Goal: Transaction & Acquisition: Purchase product/service

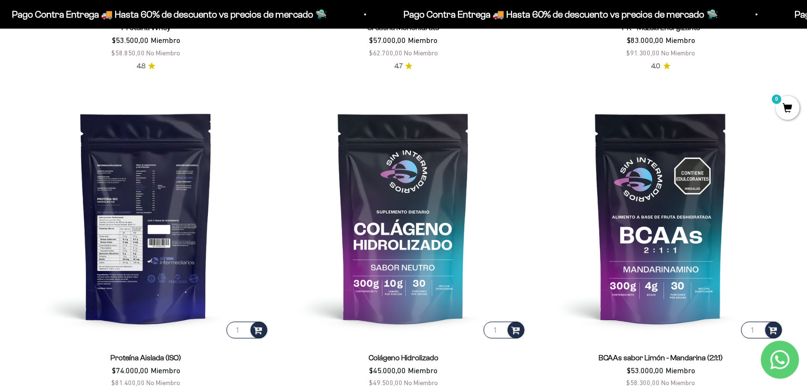
scroll to position [654, 0]
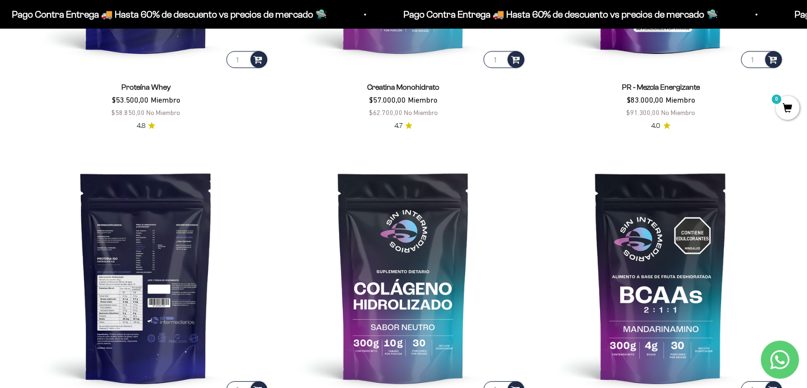
click at [162, 294] on img at bounding box center [146, 277] width 246 height 246
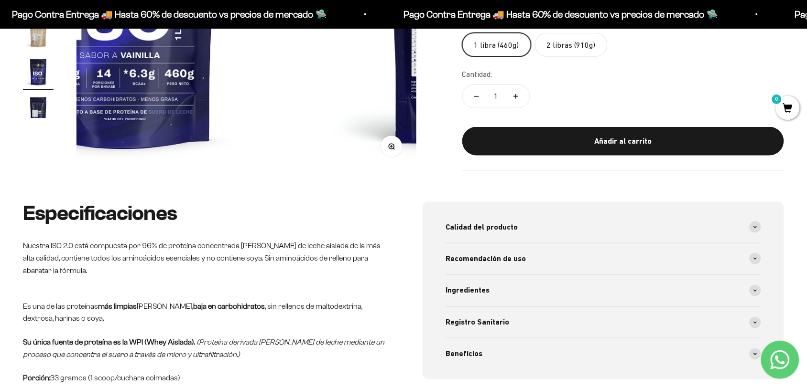
scroll to position [358, 0]
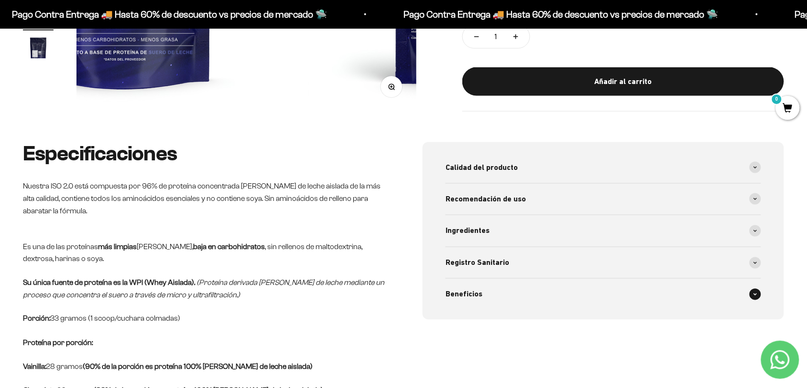
click at [757, 293] on icon at bounding box center [755, 294] width 4 height 3
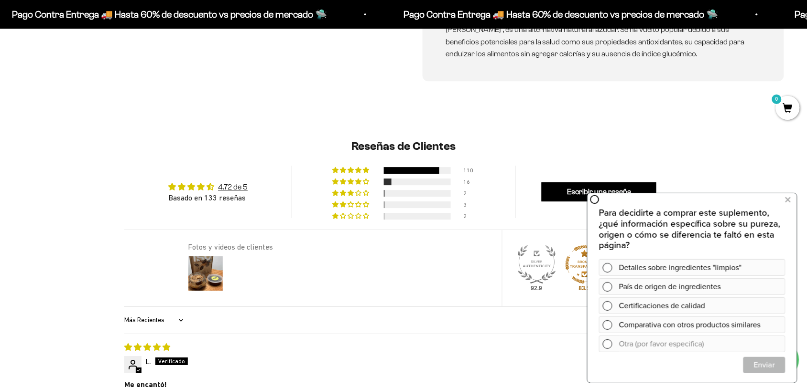
scroll to position [657, 0]
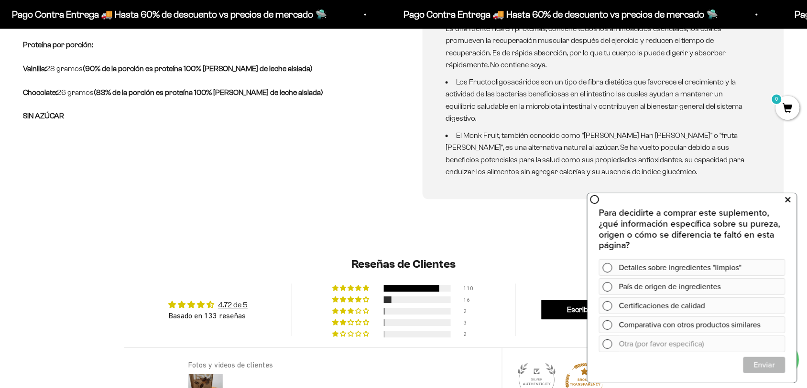
click at [791, 202] on button at bounding box center [787, 199] width 17 height 15
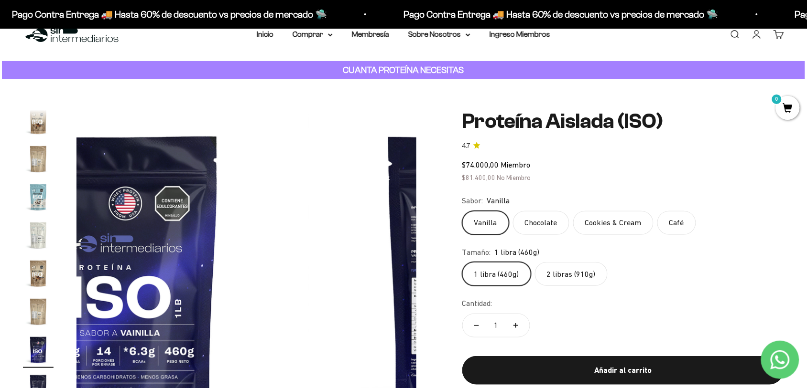
scroll to position [0, 0]
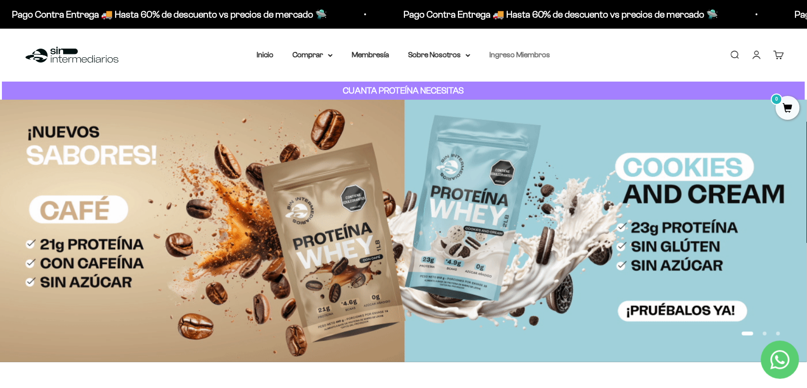
click at [490, 51] on link "Ingreso Miembros" at bounding box center [519, 55] width 61 height 8
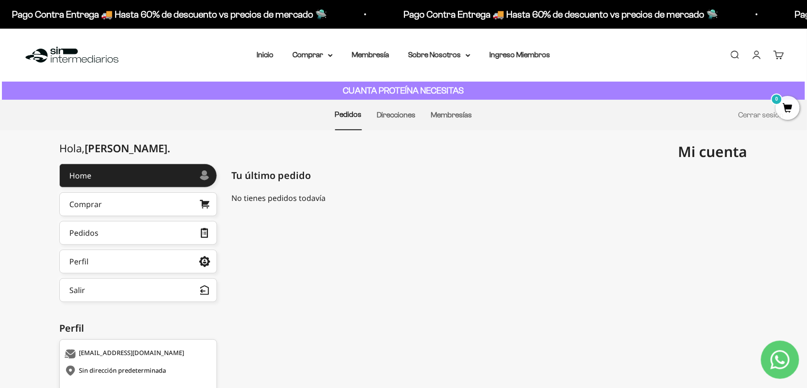
click at [400, 110] on li "Direcciones" at bounding box center [396, 115] width 39 height 30
click at [400, 111] on link "Direcciones" at bounding box center [396, 115] width 39 height 8
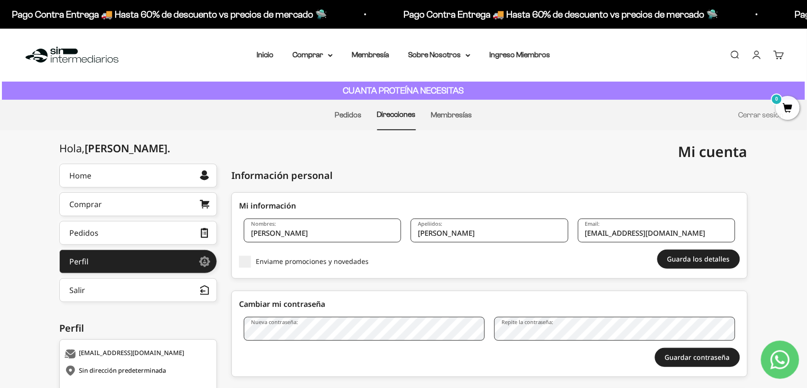
scroll to position [60, 0]
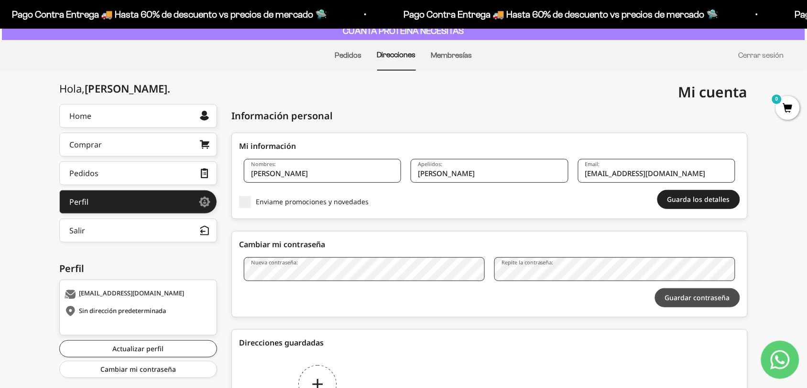
click at [692, 289] on button "Guardar contraseña" at bounding box center [697, 298] width 85 height 19
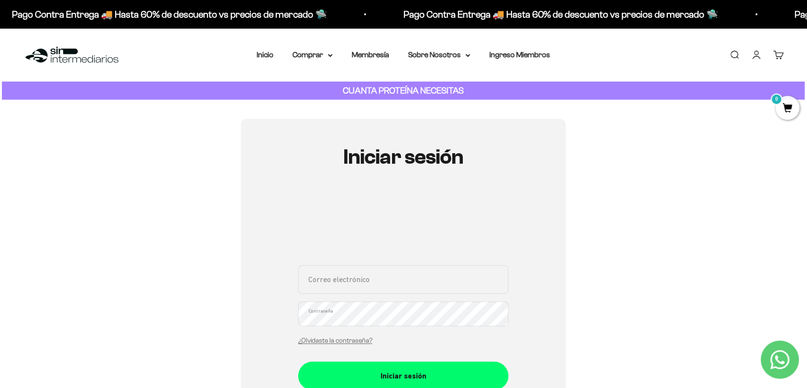
click at [452, 266] on input "Correo electrónico" at bounding box center [403, 280] width 210 height 29
type input "[EMAIL_ADDRESS][DOMAIN_NAME]"
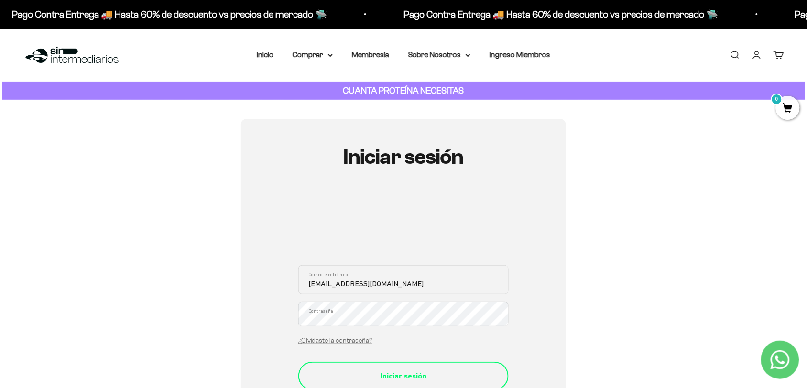
click at [424, 362] on button "Iniciar sesión" at bounding box center [403, 376] width 210 height 29
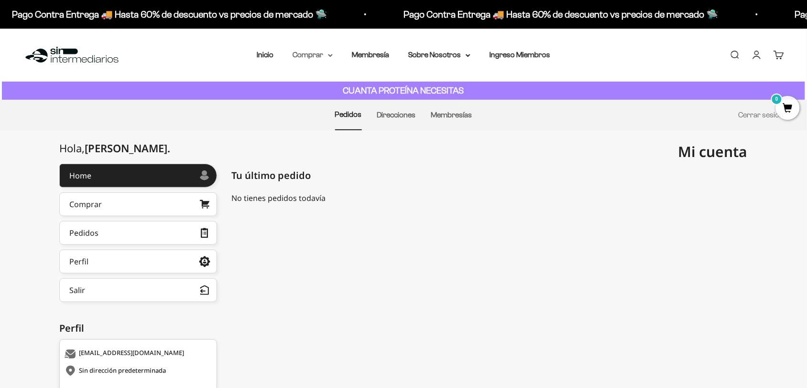
click at [323, 50] on summary "Comprar" at bounding box center [312, 55] width 40 height 12
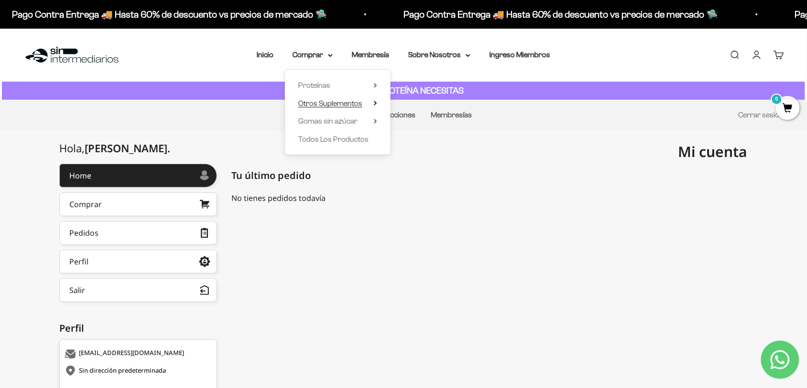
click at [376, 97] on summary "Otros Suplementos" at bounding box center [337, 103] width 79 height 12
click at [342, 79] on summary "Proteínas" at bounding box center [337, 85] width 79 height 12
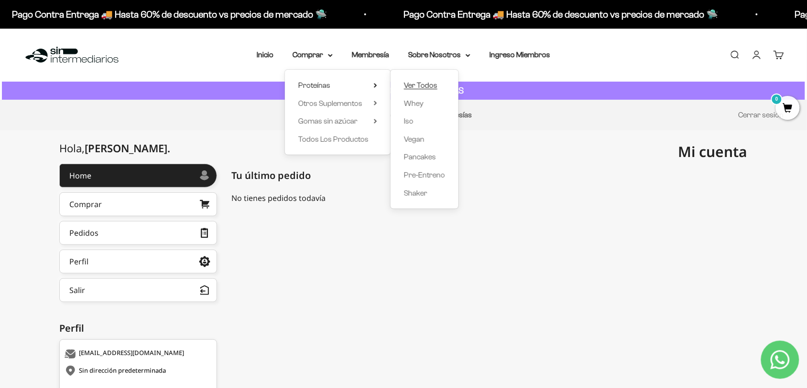
click at [417, 81] on span "Ver Todos" at bounding box center [420, 85] width 33 height 8
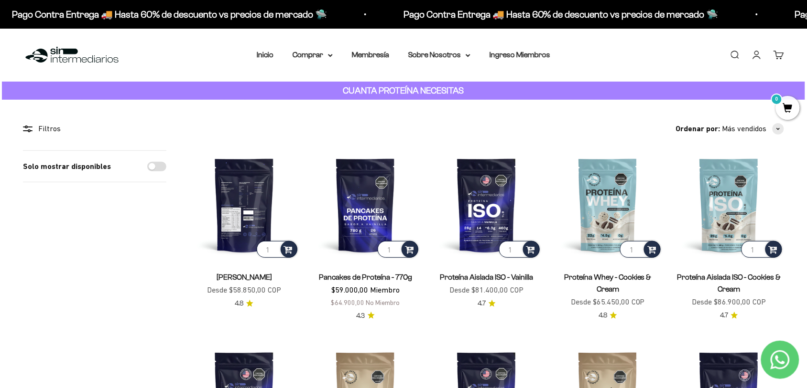
click at [251, 194] on img at bounding box center [244, 206] width 110 height 110
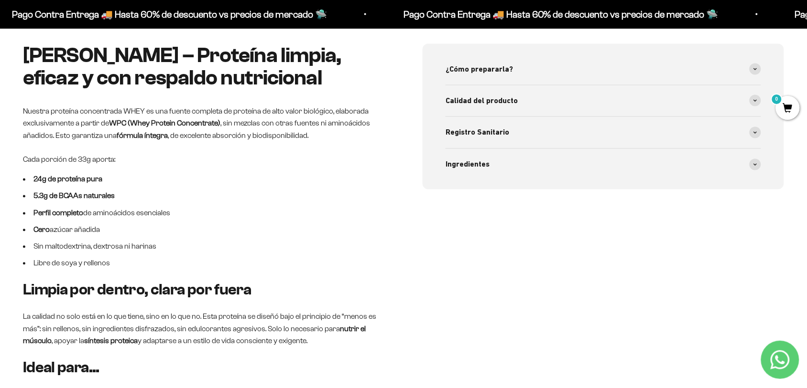
scroll to position [478, 0]
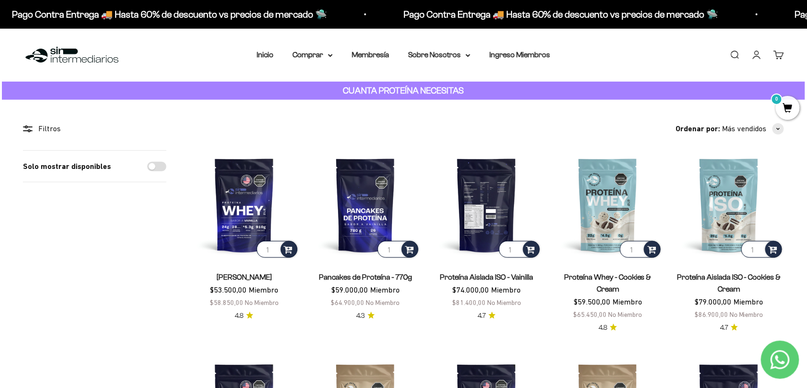
click at [479, 224] on img at bounding box center [486, 206] width 110 height 110
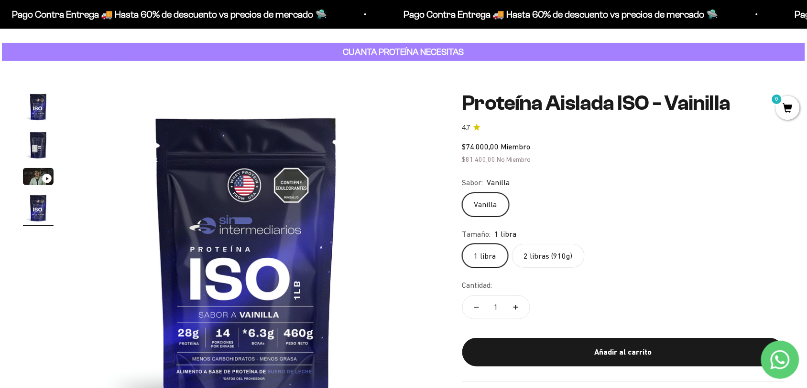
scroll to position [60, 0]
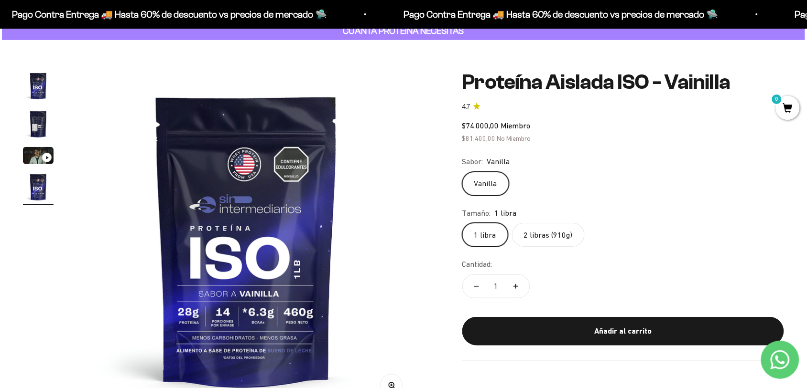
click at [517, 223] on label "2 libras (910g)" at bounding box center [548, 235] width 73 height 24
click at [462, 223] on input "2 libras (910g)" at bounding box center [462, 223] width 0 height 0
click at [478, 223] on label "1 libra" at bounding box center [485, 235] width 46 height 24
click at [462, 223] on input "1 libra" at bounding box center [462, 223] width 0 height 0
click at [546, 223] on label "2 libras (910g)" at bounding box center [548, 235] width 73 height 24
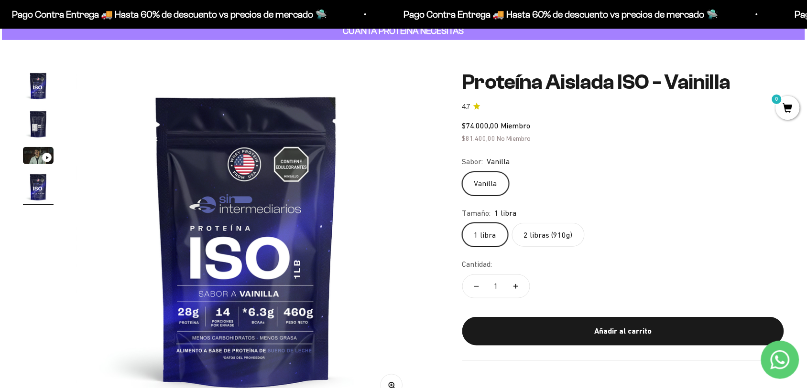
click at [462, 223] on input "2 libras (910g)" at bounding box center [462, 223] width 0 height 0
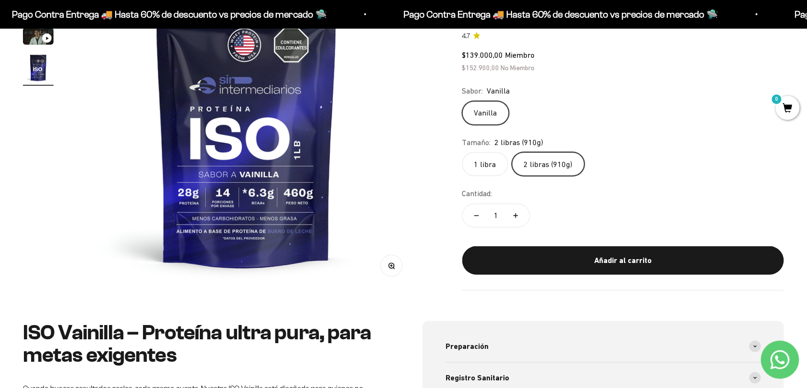
scroll to position [239, 0]
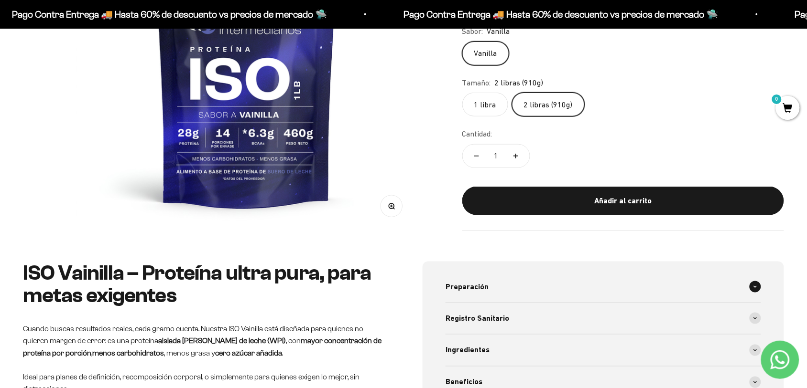
click at [577, 290] on div "Preparación" at bounding box center [602, 287] width 315 height 32
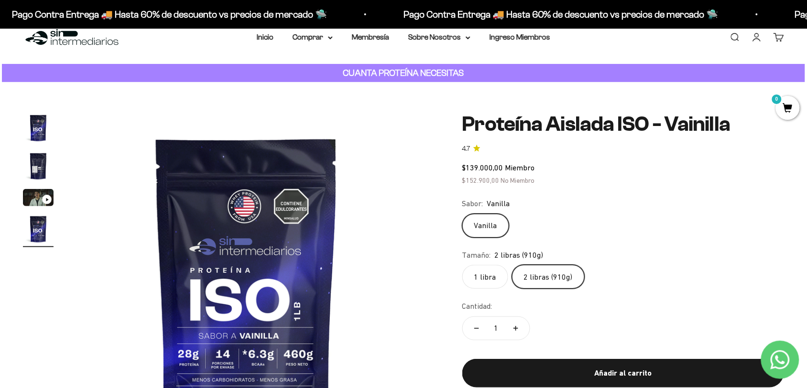
scroll to position [0, 0]
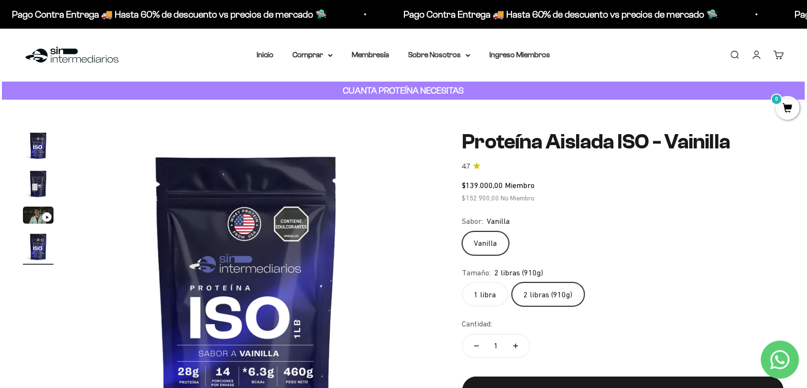
click at [36, 176] on img "Ir al artículo 2" at bounding box center [38, 184] width 31 height 31
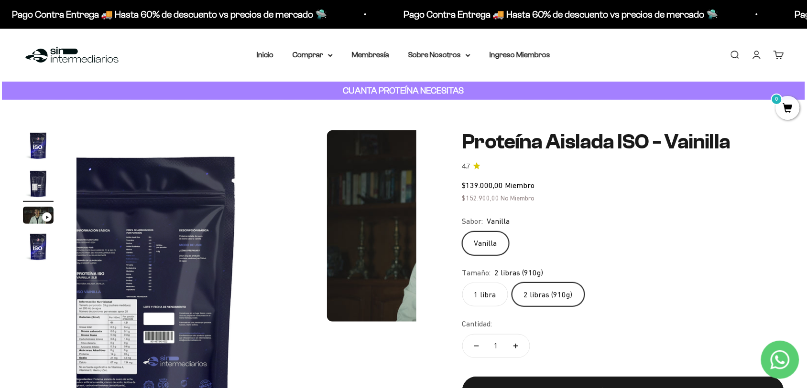
scroll to position [0, 359]
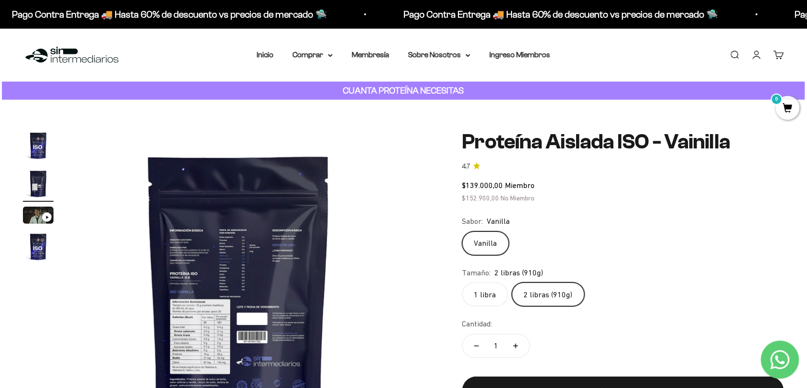
click at [36, 143] on img "Ir al artículo 1" at bounding box center [38, 145] width 31 height 31
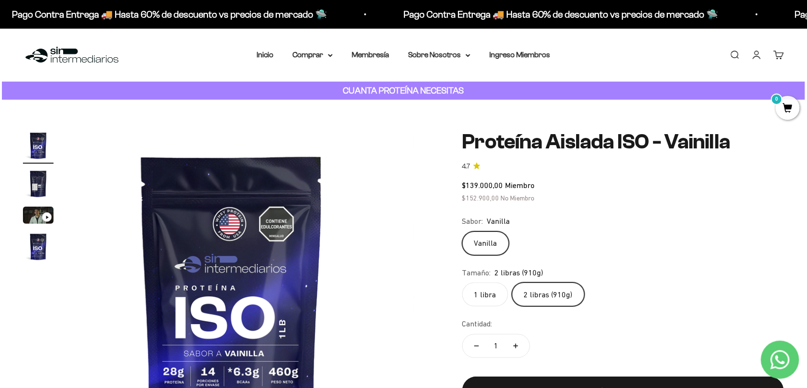
scroll to position [0, 0]
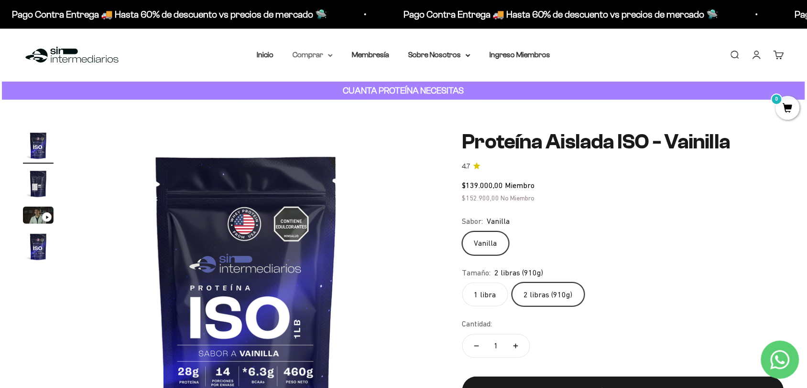
click at [333, 54] on icon at bounding box center [330, 55] width 5 height 3
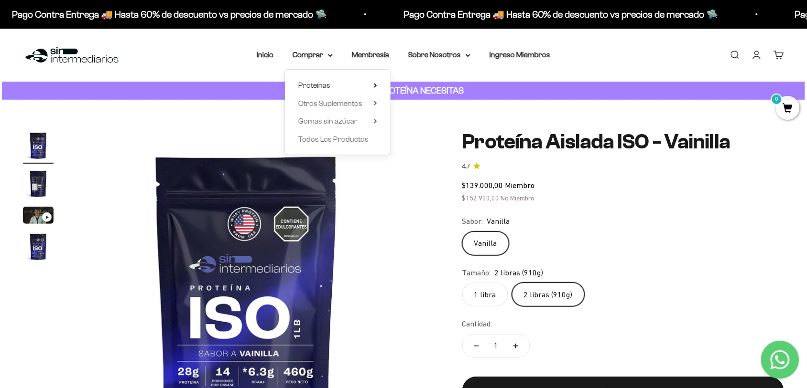
click at [377, 79] on summary "Proteínas" at bounding box center [337, 85] width 79 height 12
click at [427, 115] on link "Iso" at bounding box center [424, 121] width 41 height 12
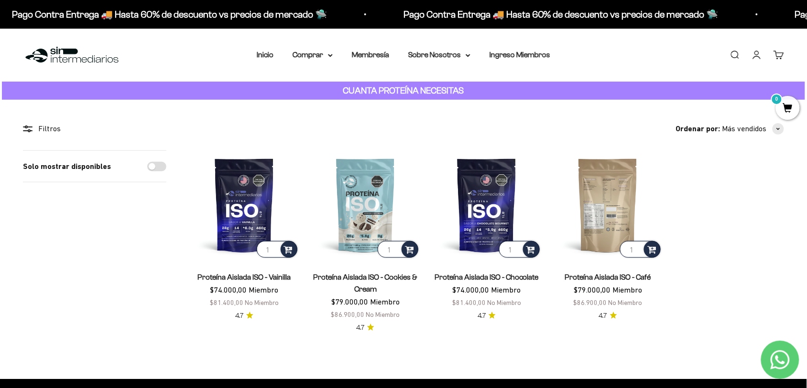
click at [608, 232] on img at bounding box center [608, 206] width 110 height 110
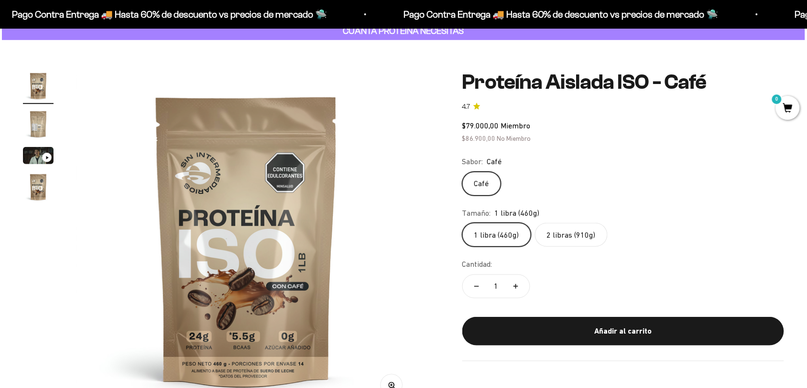
click at [535, 223] on label "2 libras (910g)" at bounding box center [571, 235] width 73 height 24
click at [462, 223] on input "2 libras (910g)" at bounding box center [462, 223] width 0 height 0
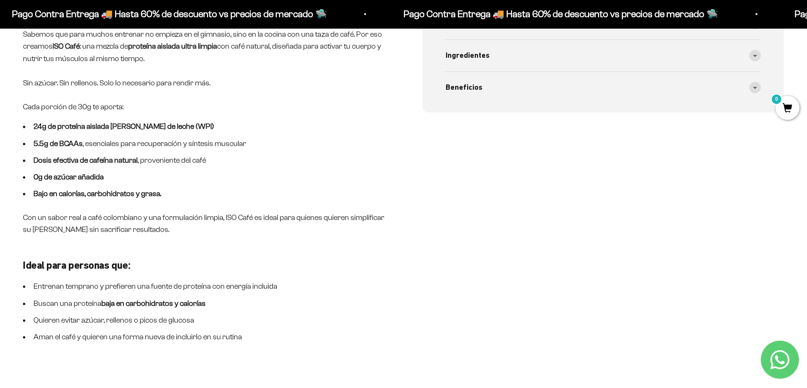
scroll to position [60, 0]
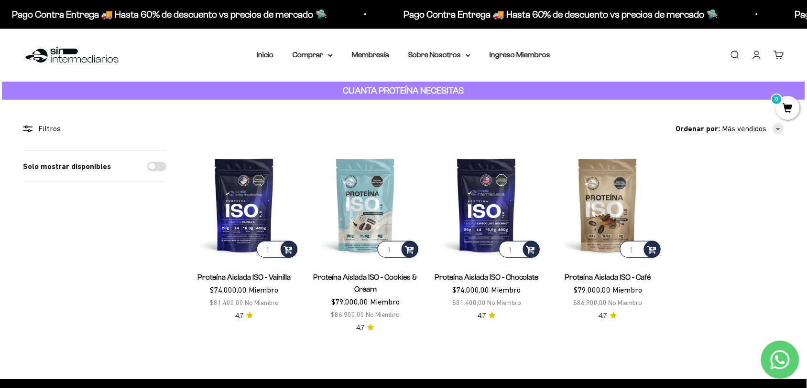
click at [478, 273] on link "Proteína Aislada ISO - Chocolate" at bounding box center [486, 277] width 104 height 8
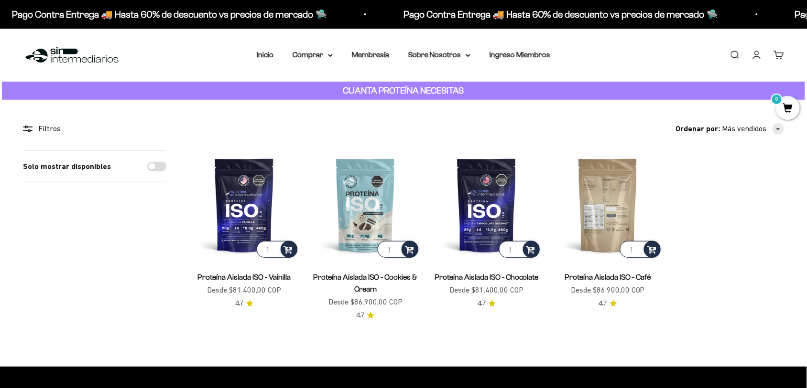
click at [589, 221] on img at bounding box center [608, 206] width 110 height 110
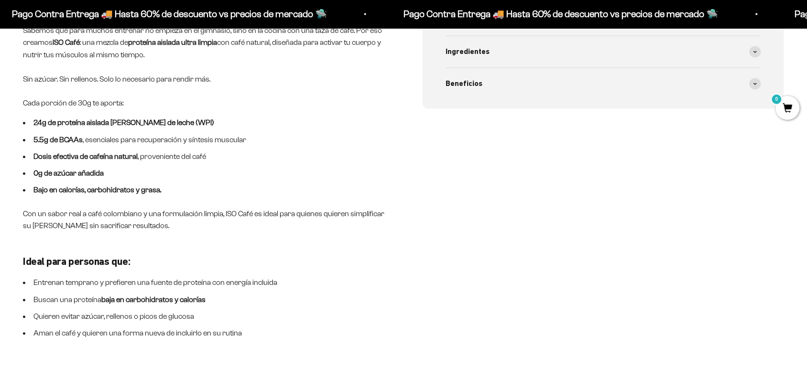
scroll to position [532, 0]
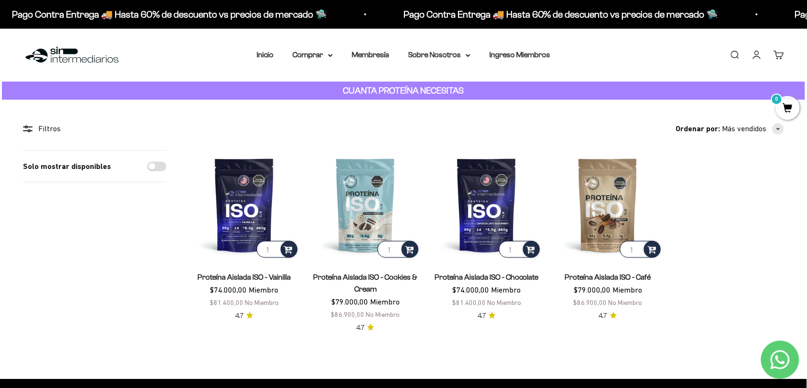
drag, startPoint x: 247, startPoint y: 131, endPoint x: 572, endPoint y: 8, distance: 348.4
click at [263, 126] on div "Filtros Ordenar por Características Más vendidos Alfabéticamente, A-Z Alfabétic…" at bounding box center [403, 228] width 761 height 211
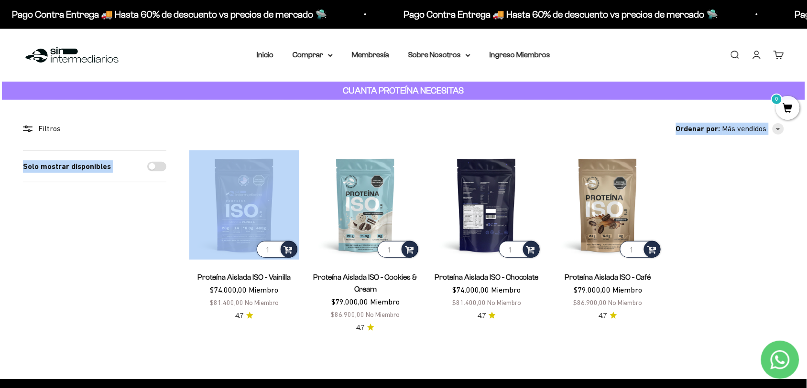
click at [471, 207] on img at bounding box center [486, 206] width 110 height 110
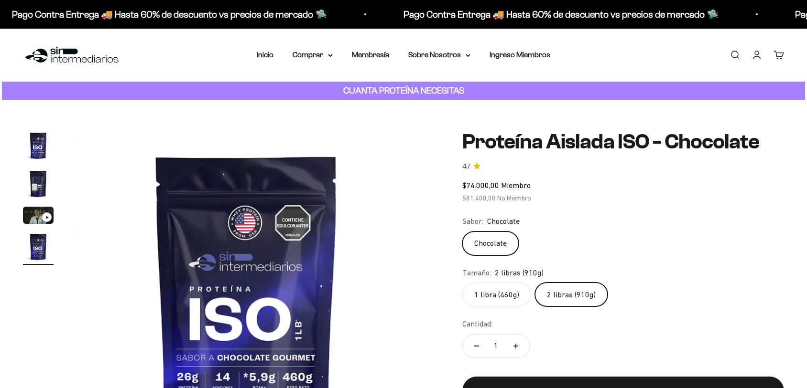
click at [613, 385] on div "Añadir al carrito" at bounding box center [622, 391] width 283 height 12
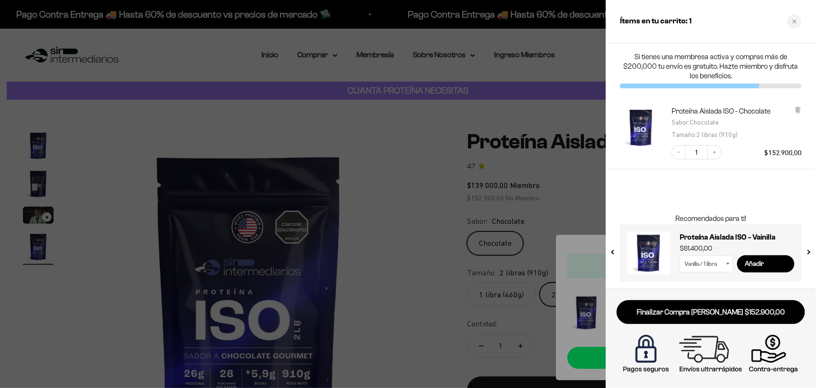
click at [410, 173] on div at bounding box center [408, 194] width 816 height 388
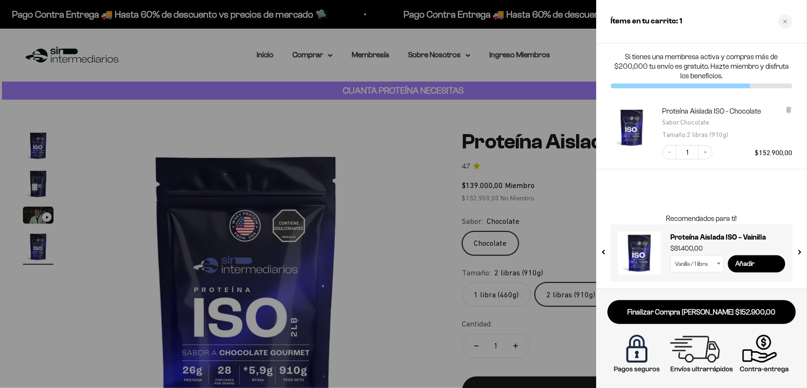
scroll to position [0, 1077]
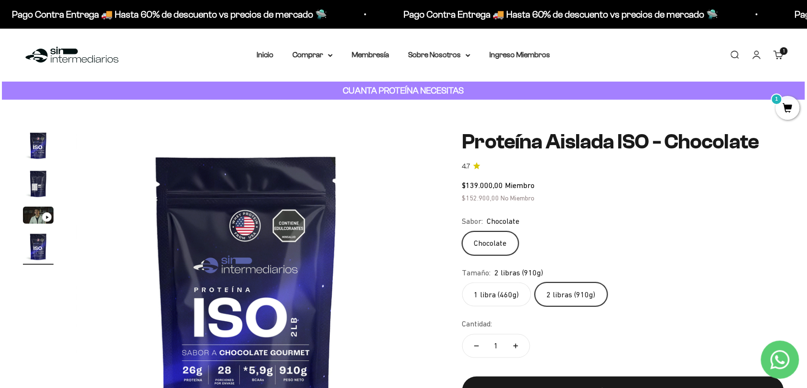
click at [756, 50] on link "Cuenta" at bounding box center [756, 55] width 11 height 11
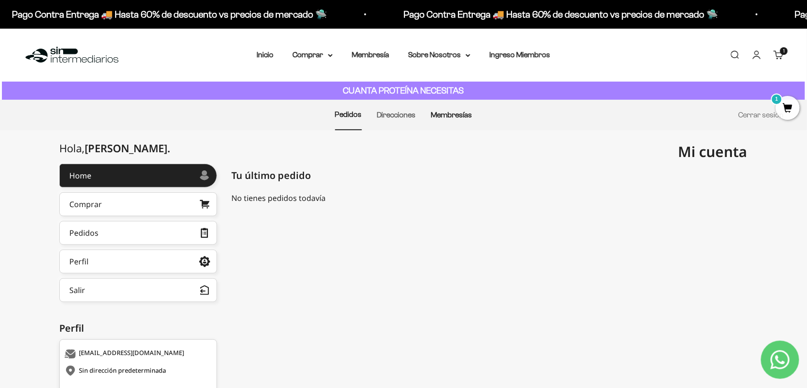
click at [454, 111] on link "Membresías" at bounding box center [451, 115] width 41 height 8
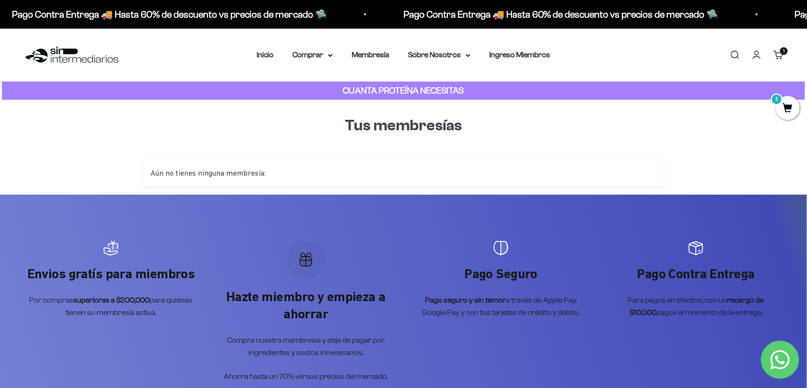
click at [388, 163] on div "Aún no tienes ninguna membresía:" at bounding box center [403, 174] width 521 height 28
click at [432, 49] on summary "Sobre Nosotros" at bounding box center [439, 55] width 62 height 12
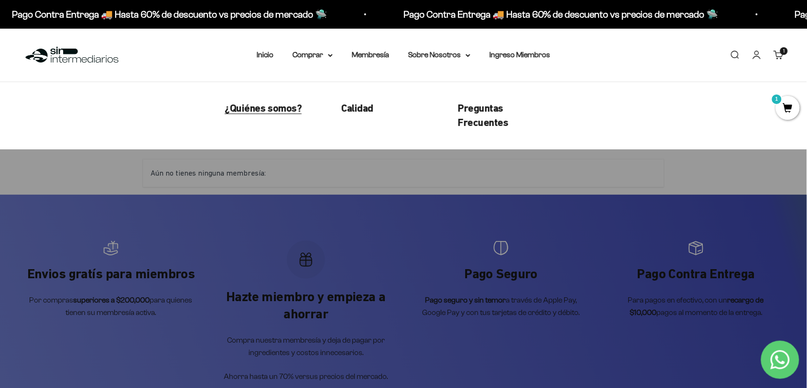
click at [273, 102] on span "¿Quiénes somos?" at bounding box center [263, 108] width 77 height 12
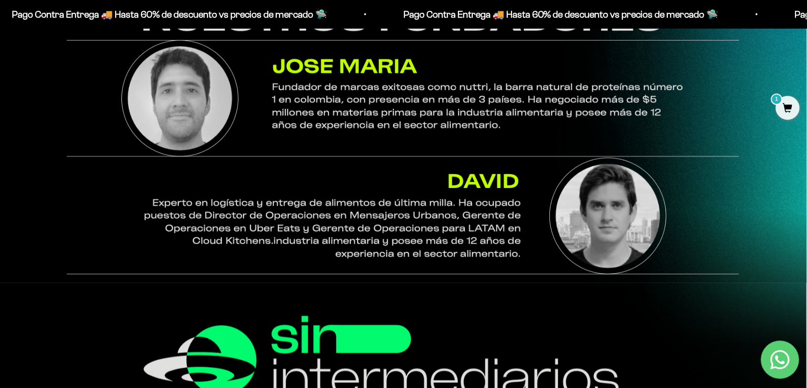
scroll to position [830, 0]
